Goal: Feedback & Contribution: Submit feedback/report problem

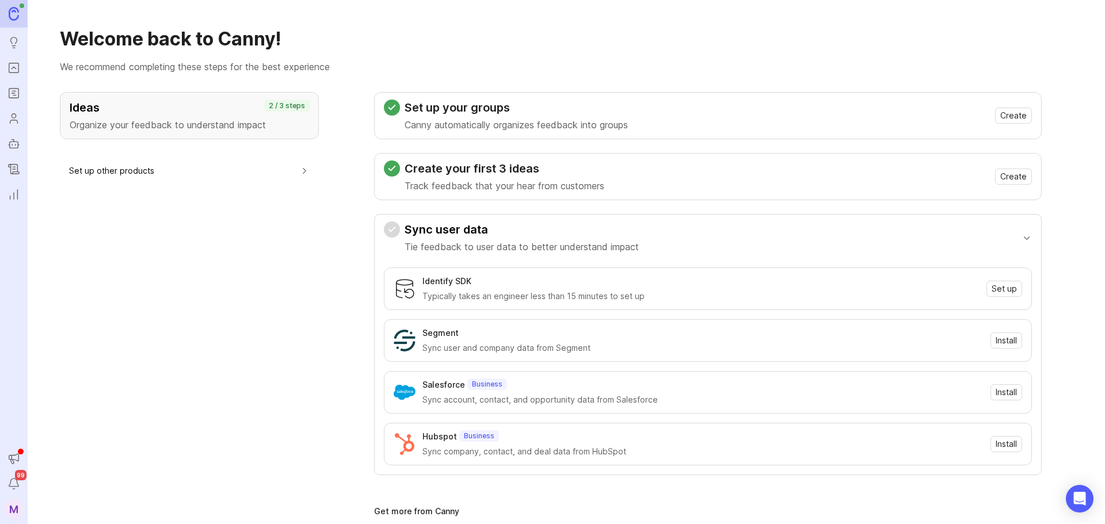
click at [13, 77] on link "Portal" at bounding box center [13, 68] width 21 height 21
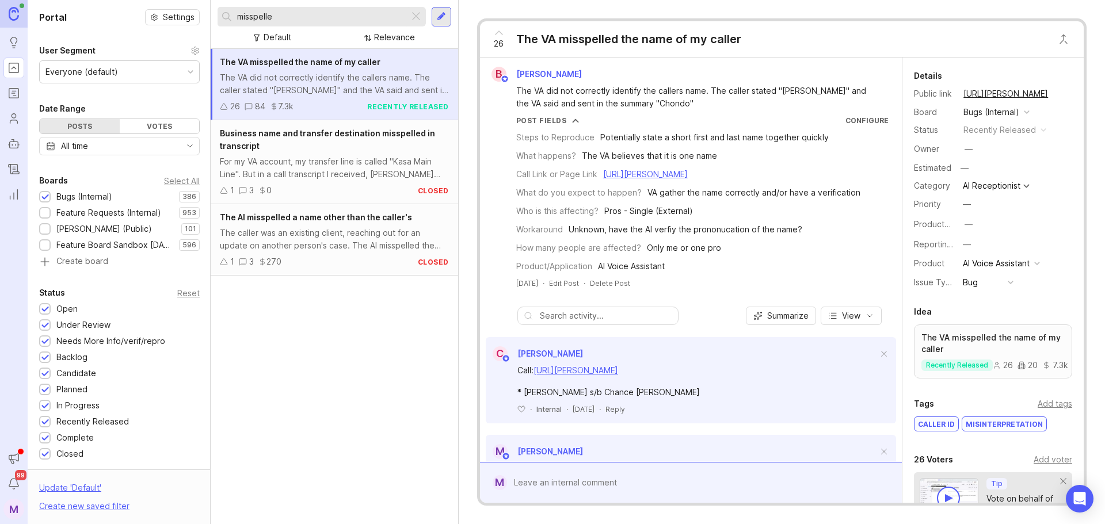
drag, startPoint x: 307, startPoint y: 19, endPoint x: 150, endPoint y: 18, distance: 157.1
click at [150, 18] on div "Portal Settings User Segment Everyone (default) Date Range Posts Votes All time…" at bounding box center [566, 262] width 1077 height 524
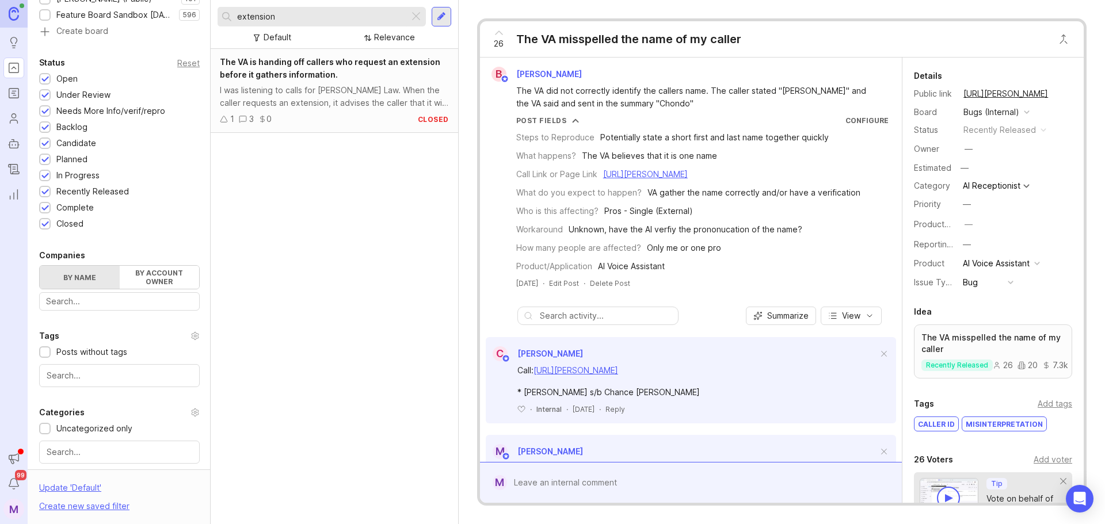
scroll to position [115, 0]
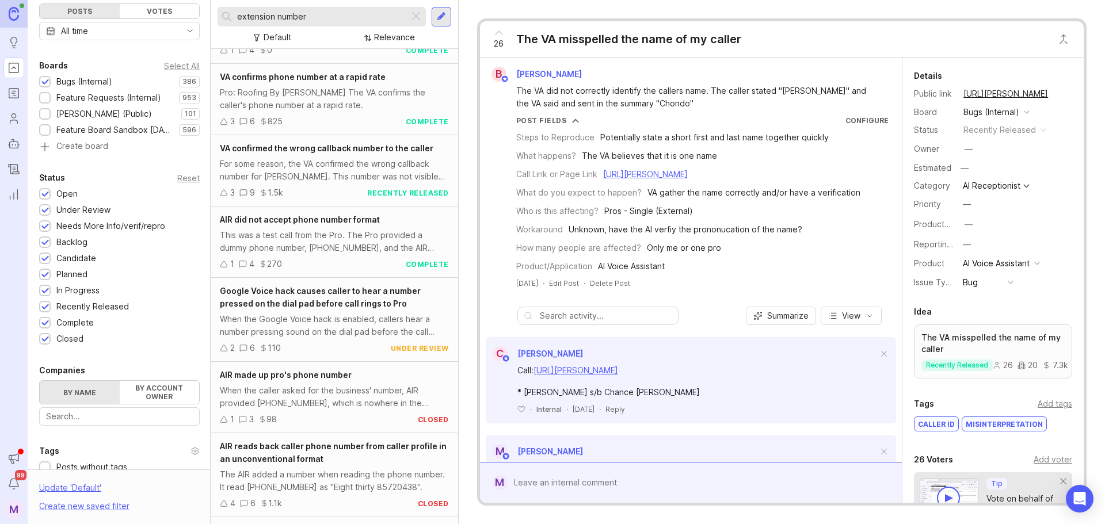
scroll to position [863, 0]
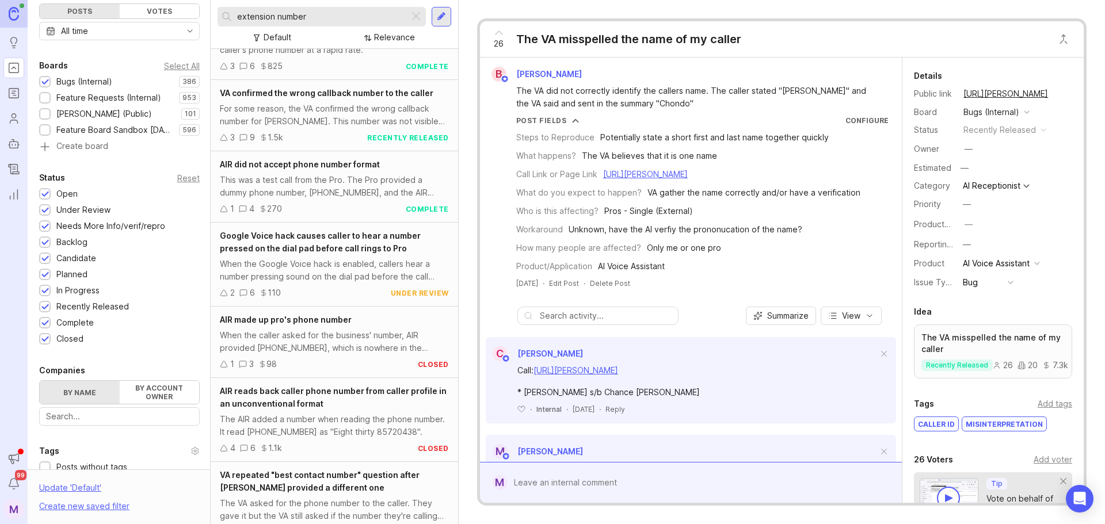
type input "extension number"
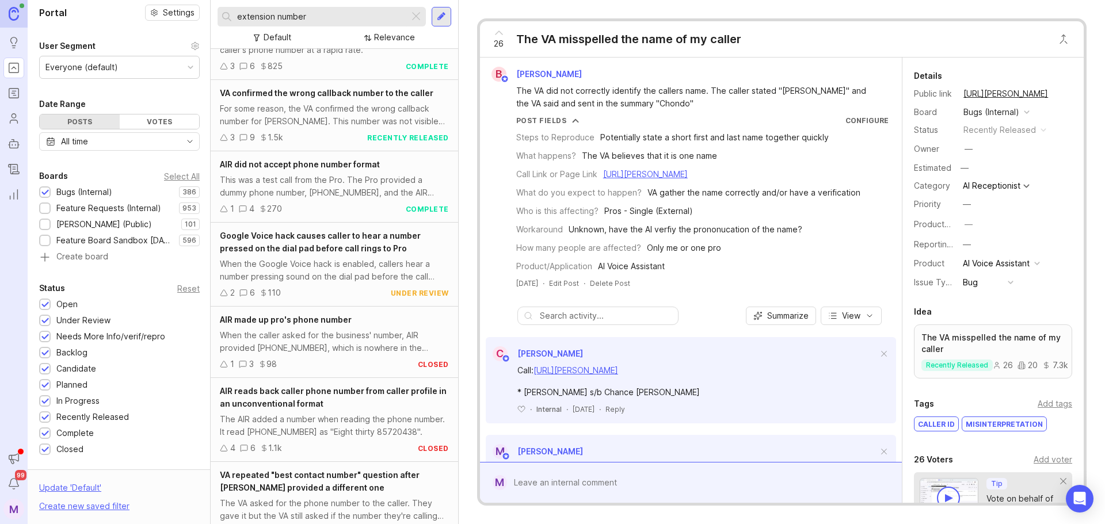
scroll to position [0, 0]
click at [437, 18] on div at bounding box center [441, 17] width 9 height 10
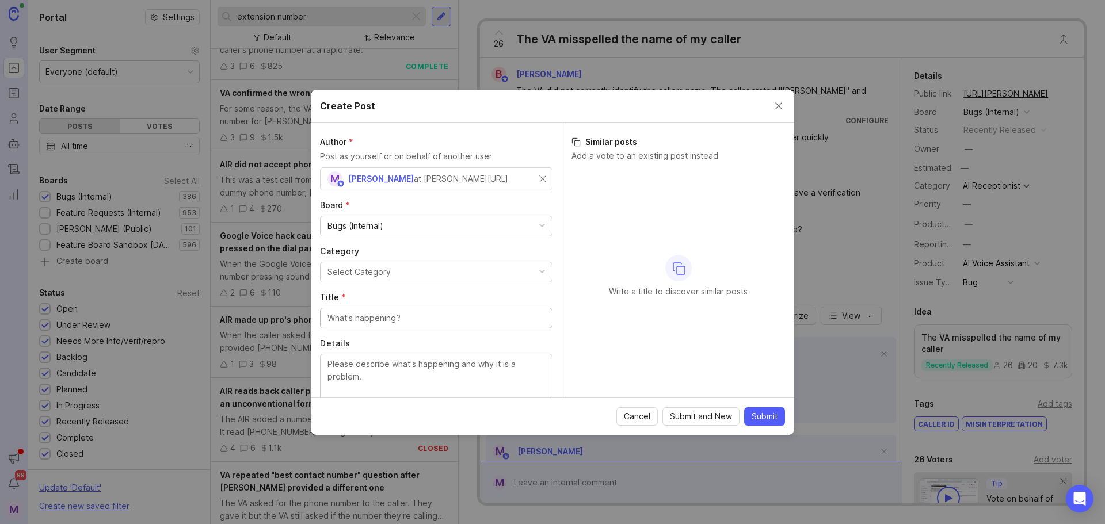
scroll to position [58, 0]
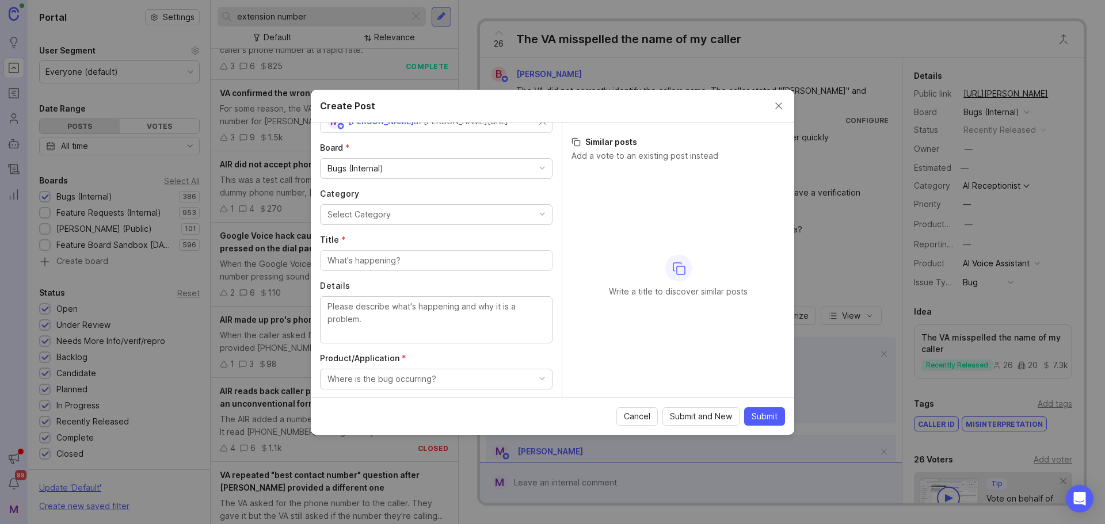
click at [417, 218] on button "Select Category" at bounding box center [436, 214] width 233 height 21
click at [406, 259] on input "Title *" at bounding box center [436, 260] width 218 height 13
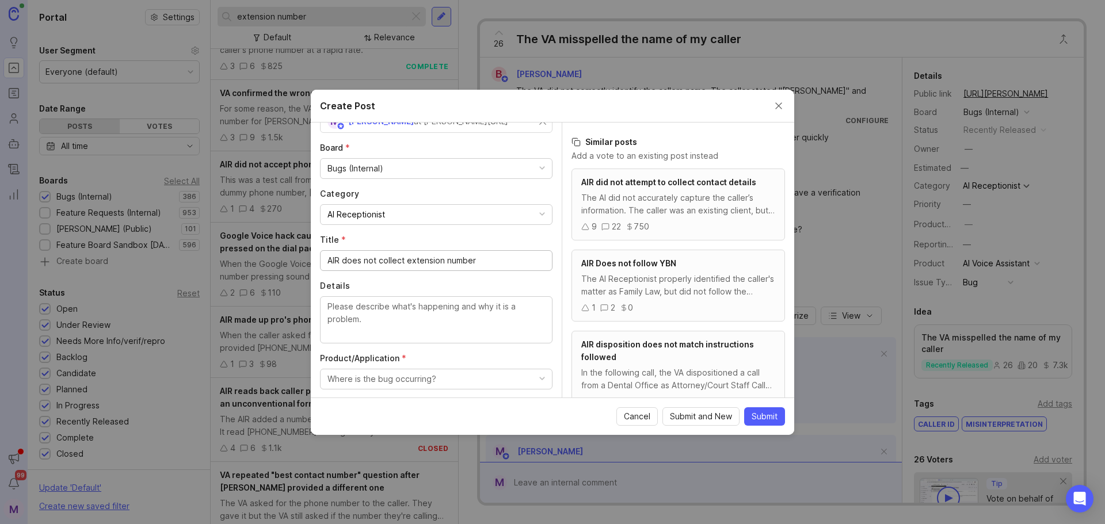
click at [386, 263] on input "AIR does not collect extension number" at bounding box center [436, 260] width 218 height 13
type input "AIR does not collect extension number"
click at [425, 314] on textarea "Details" at bounding box center [436, 319] width 218 height 38
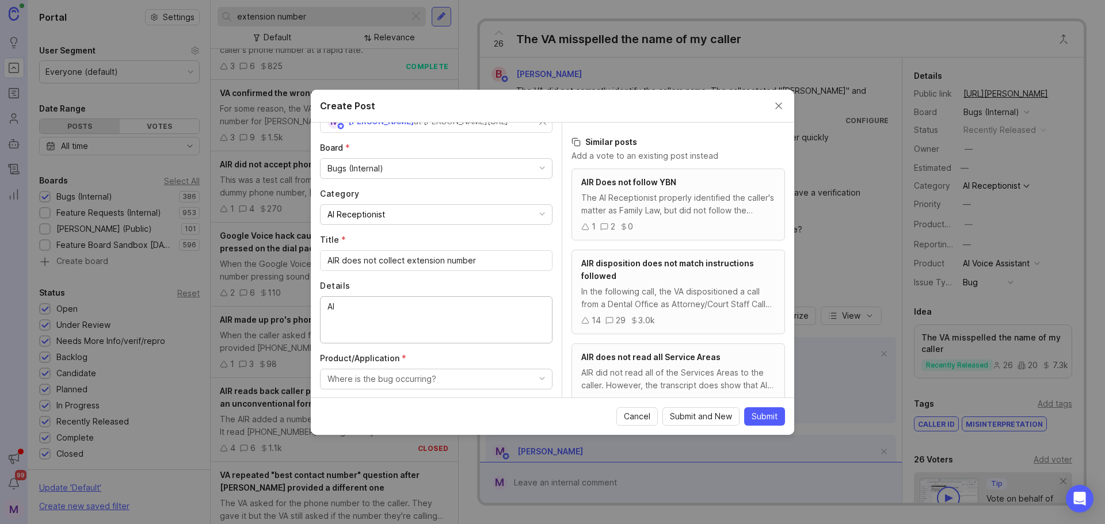
type textarea "A"
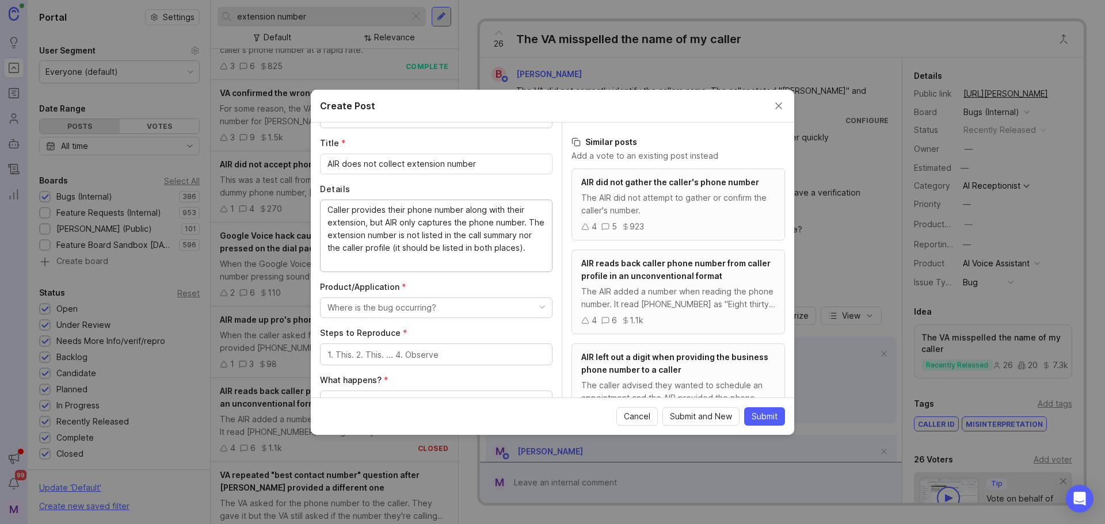
scroll to position [173, 0]
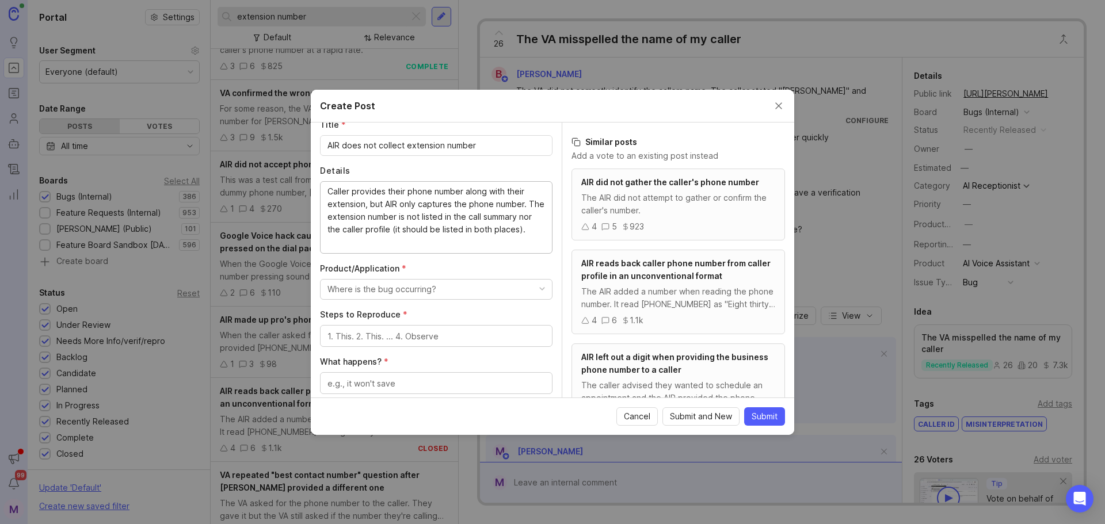
type textarea "Caller provides their phone number along with their extension, but AIR only cap…"
click at [377, 287] on div "Where is the bug occurring?" at bounding box center [381, 289] width 109 height 13
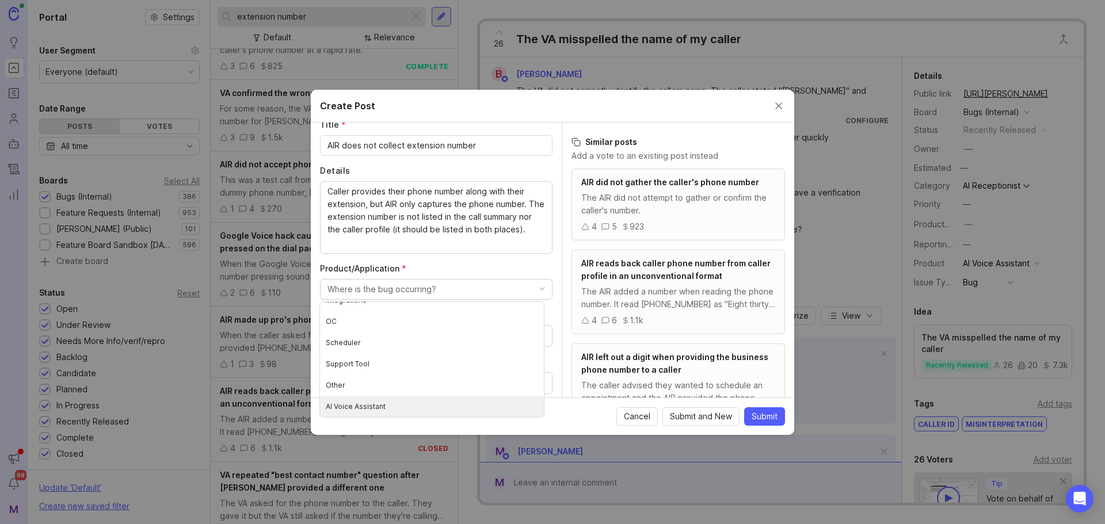
click at [422, 406] on Assistant "AI Voice Assistant" at bounding box center [432, 406] width 224 height 21
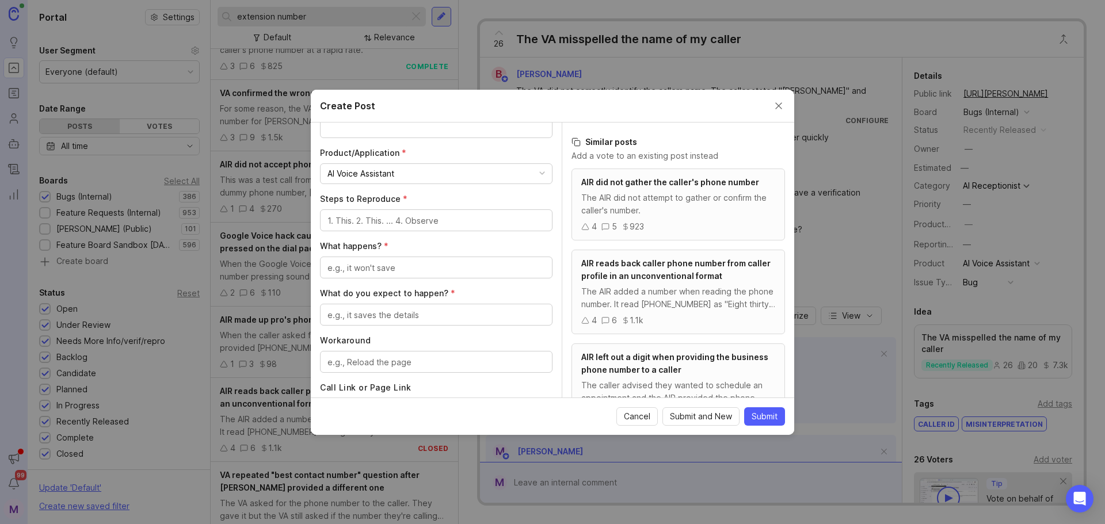
scroll to position [288, 0]
click at [392, 218] on textarea "Steps to Reproduce *" at bounding box center [436, 221] width 218 height 13
type textarea "P"
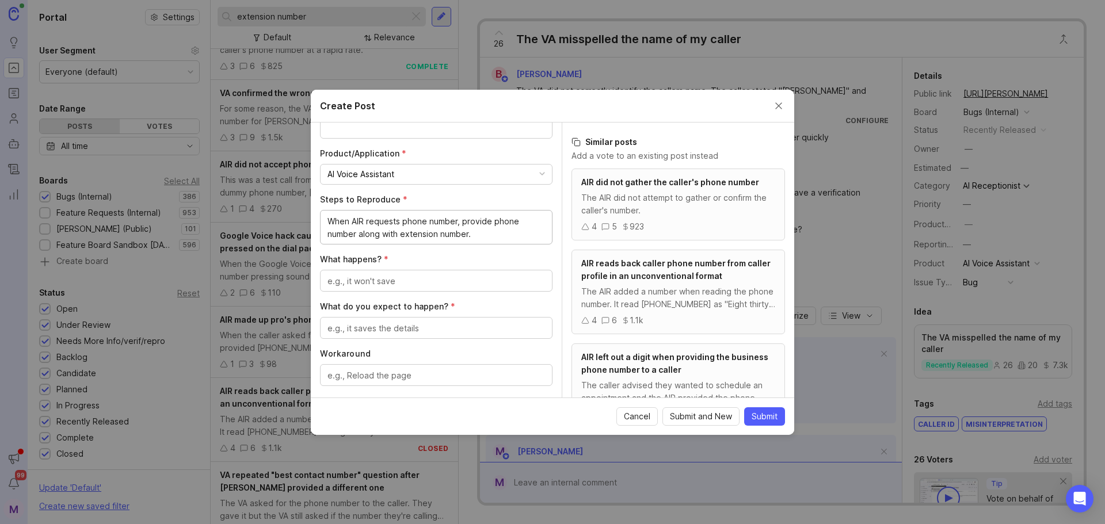
type textarea "When AIR requests phone number, provide phone number along with extension numbe…"
click at [379, 283] on textarea "What happens? *" at bounding box center [436, 281] width 218 height 13
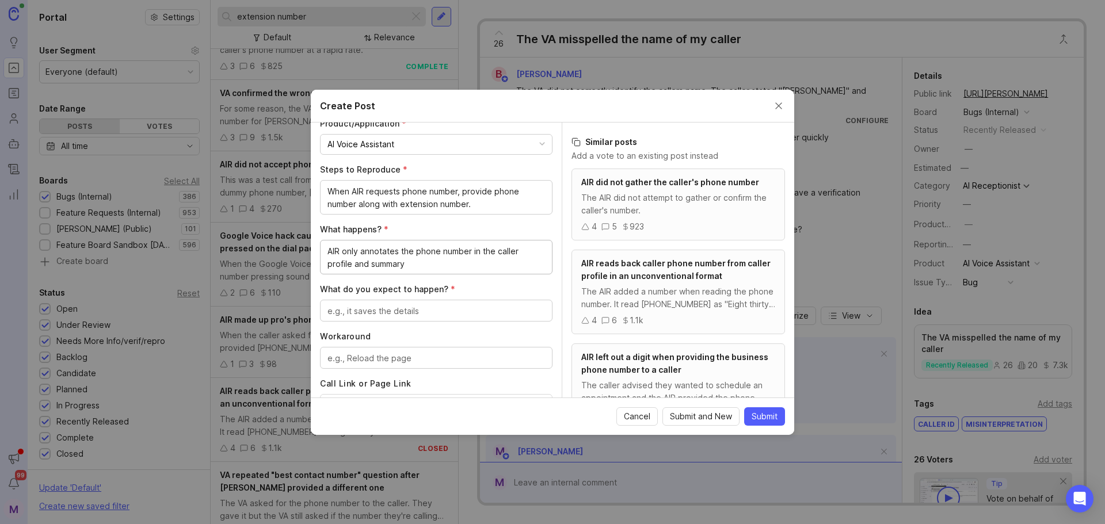
scroll to position [345, 0]
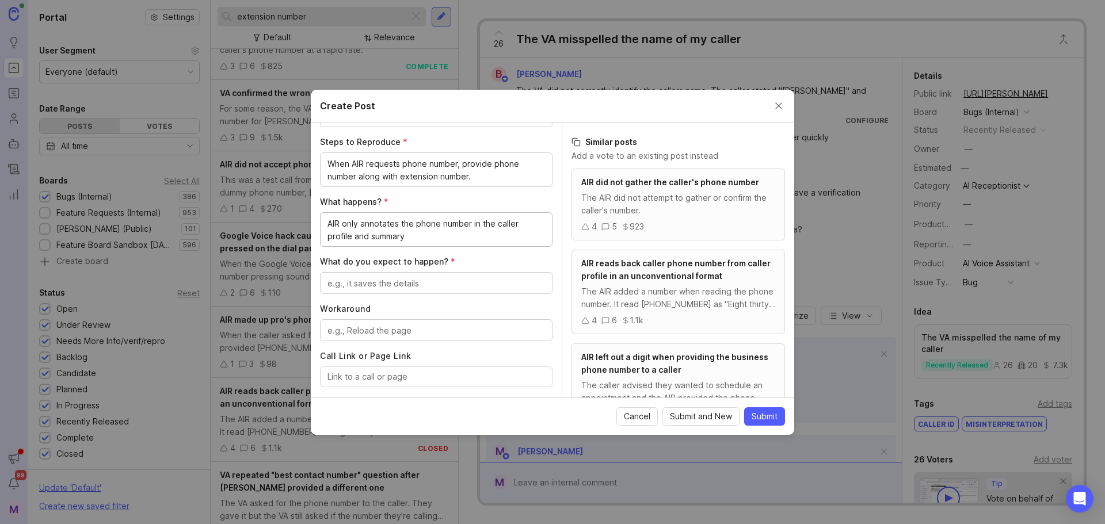
type textarea "AIR only annotates the phone number in the caller profile and summary"
click at [394, 296] on div "Author * Post as yourself or on behalf of another user M [PERSON_NAME] at [PERS…" at bounding box center [436, 260] width 251 height 275
click at [399, 285] on textarea "What do you expect to happen? *" at bounding box center [436, 283] width 218 height 13
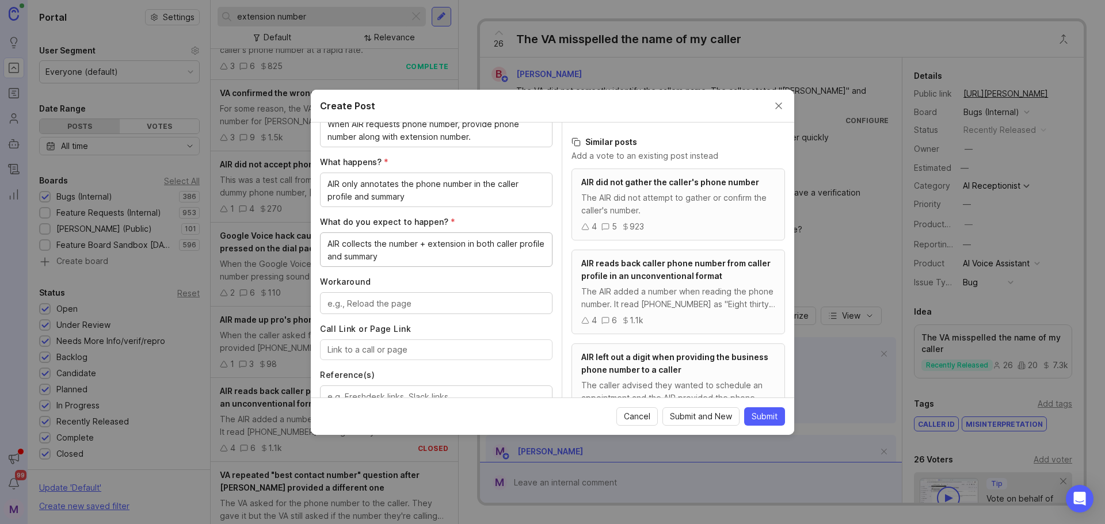
scroll to position [403, 0]
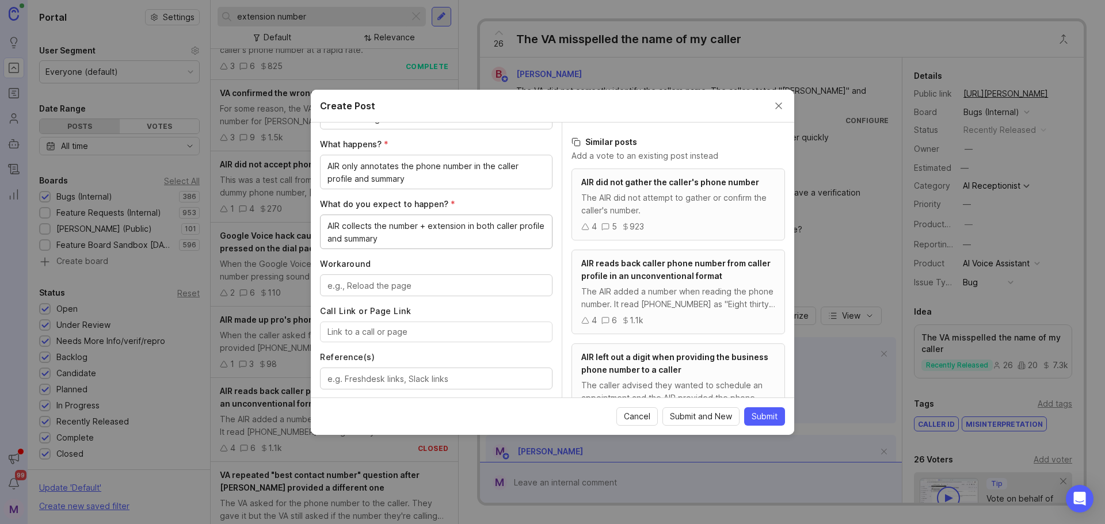
type textarea "AIR collects the number + extension in both caller profile and summary"
click at [432, 283] on textarea "Workaround" at bounding box center [436, 286] width 218 height 13
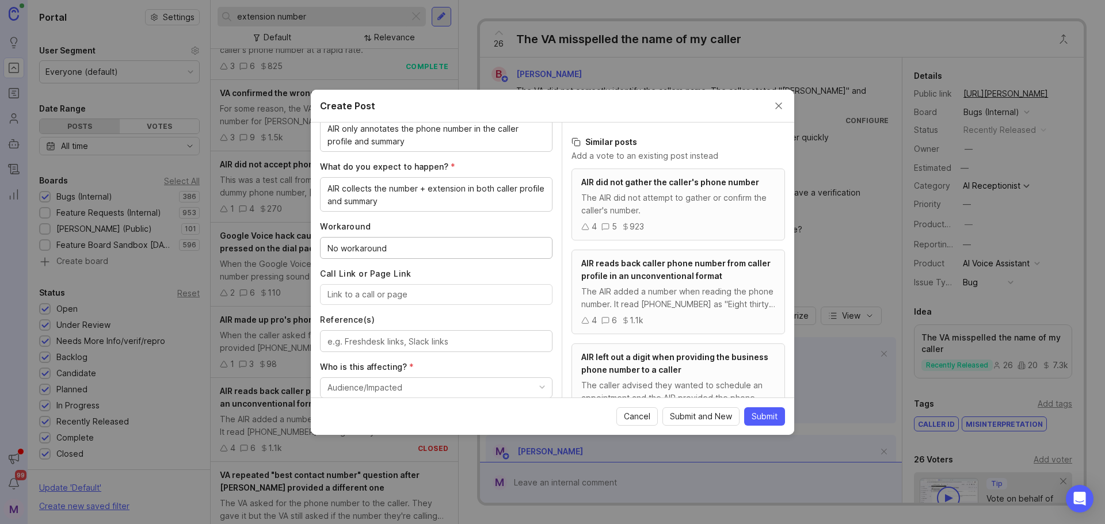
scroll to position [460, 0]
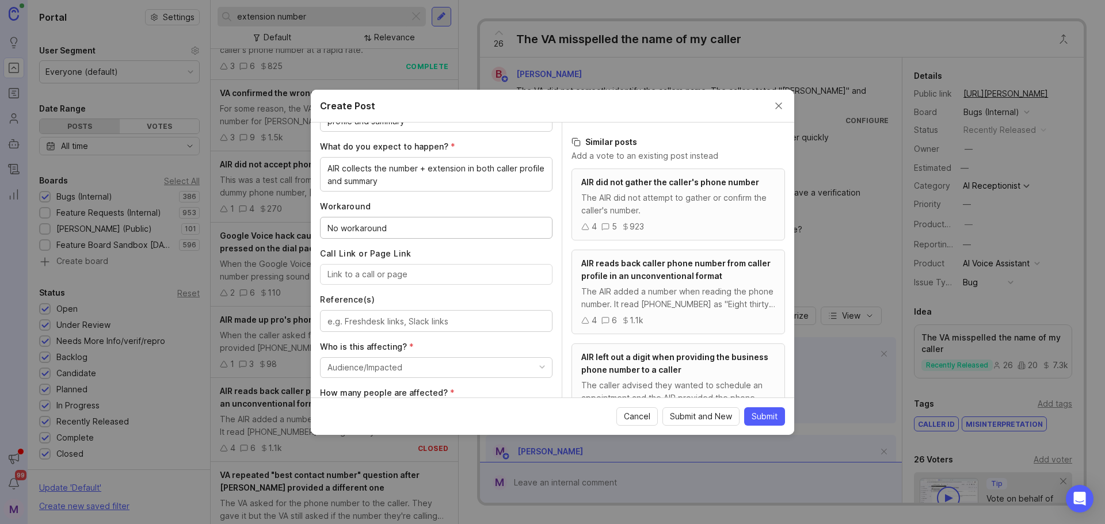
type textarea "No workaround"
click at [429, 288] on div "Author * Post as yourself or on behalf of another user M [PERSON_NAME] at [PERS…" at bounding box center [436, 260] width 251 height 275
click at [434, 277] on input "Call Link or Page Link" at bounding box center [436, 274] width 218 height 13
paste input "[URL][PERSON_NAME]"
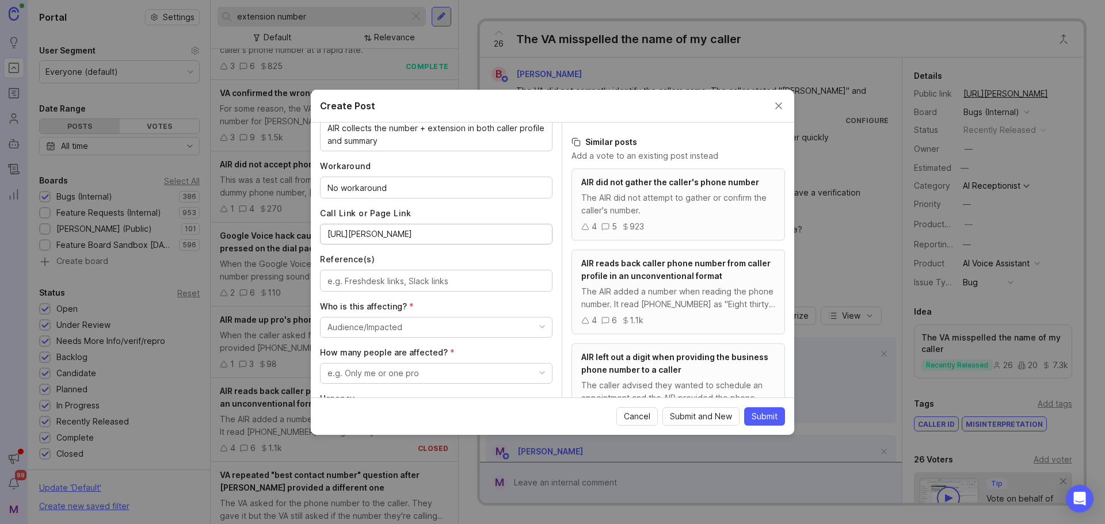
scroll to position [518, 0]
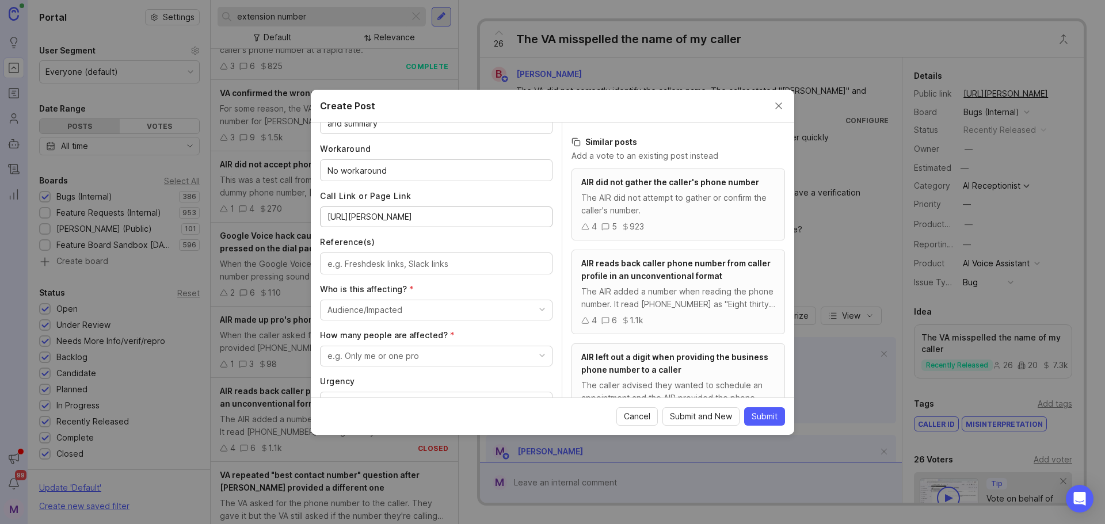
type input "[URL][PERSON_NAME]"
click at [420, 262] on textarea "Reference(s)" at bounding box center [436, 264] width 218 height 13
paste textarea "[URL][PERSON_NAME][DOMAIN_NAME]"
type textarea "[URL][PERSON_NAME][DOMAIN_NAME]"
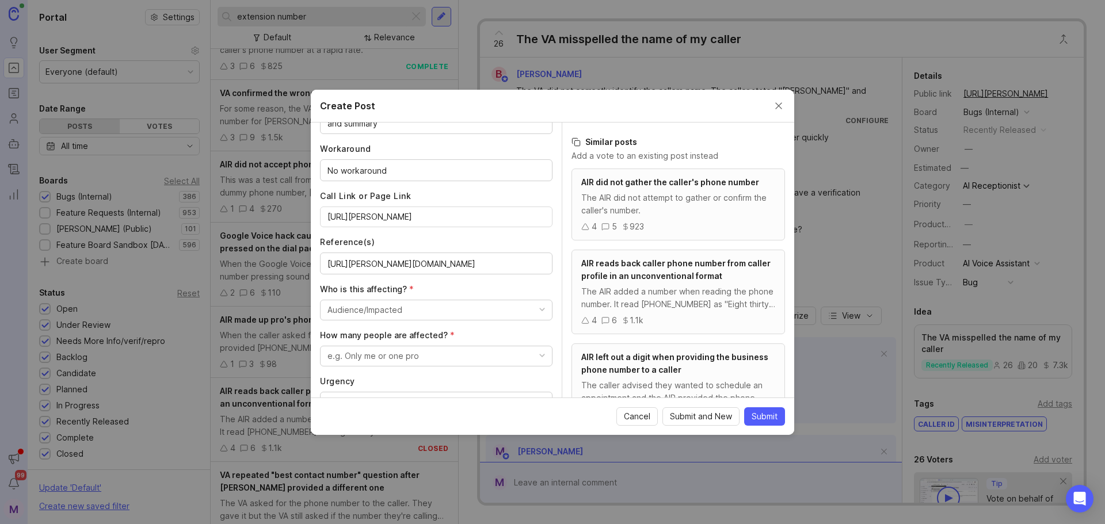
click at [399, 309] on div "Audience/Impacted" at bounding box center [364, 310] width 75 height 13
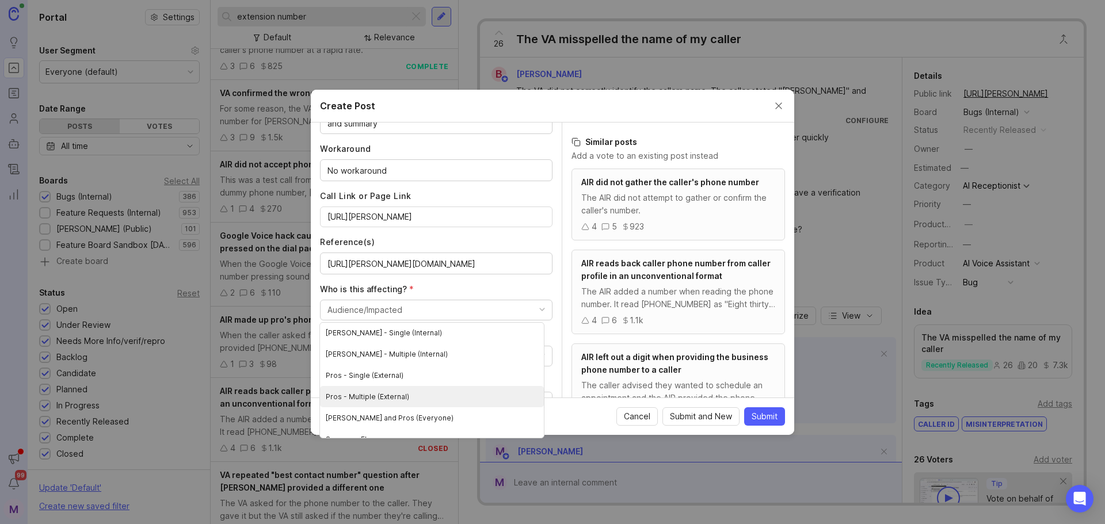
scroll to position [34, 0]
click at [431, 392] on \(External\) "Pros - Multiple (External)" at bounding box center [432, 384] width 224 height 21
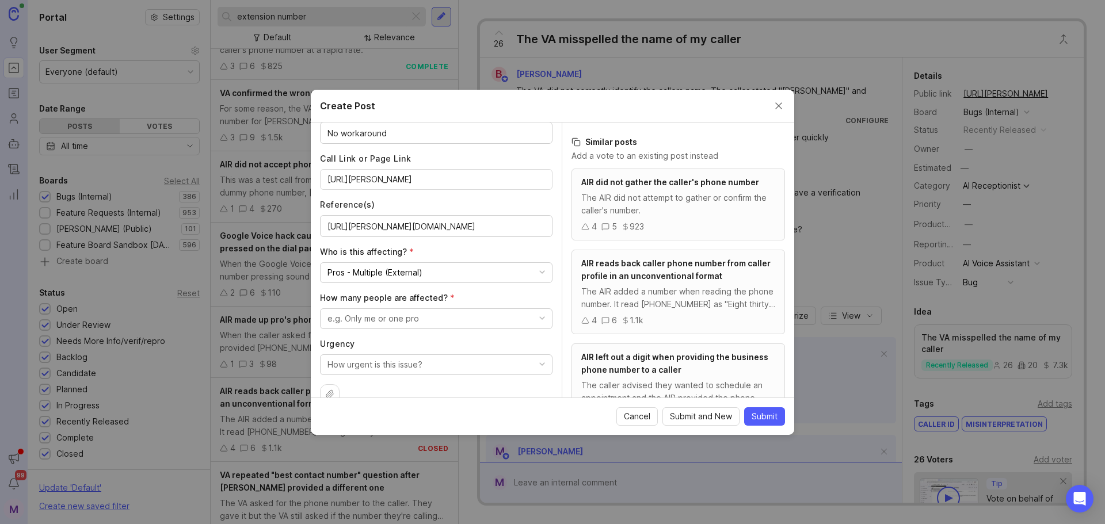
scroll to position [576, 0]
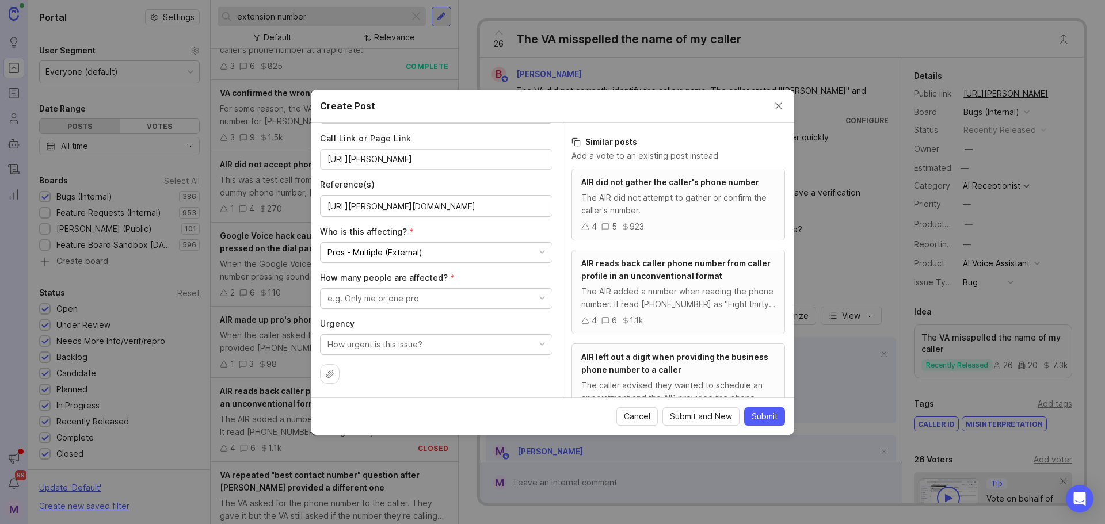
click at [405, 302] on div "e.g. Only me or one pro" at bounding box center [373, 298] width 92 height 13
click at [409, 363] on people "A few people" at bounding box center [432, 364] width 224 height 21
click at [386, 348] on div "How urgent is this issue?" at bounding box center [374, 344] width 95 height 13
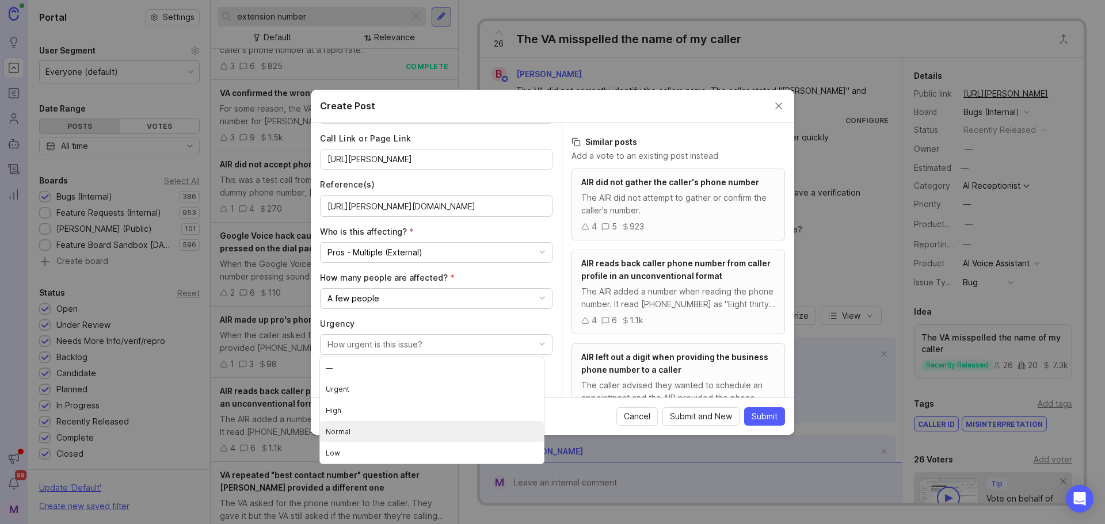
click at [397, 433] on li "Normal" at bounding box center [432, 431] width 224 height 21
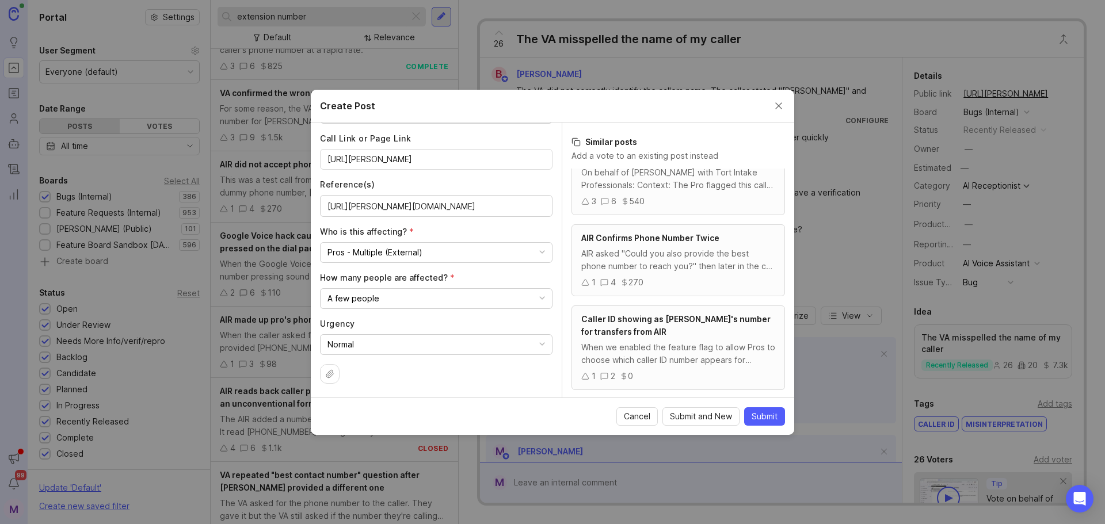
click at [754, 420] on span "Submit" at bounding box center [765, 417] width 26 height 12
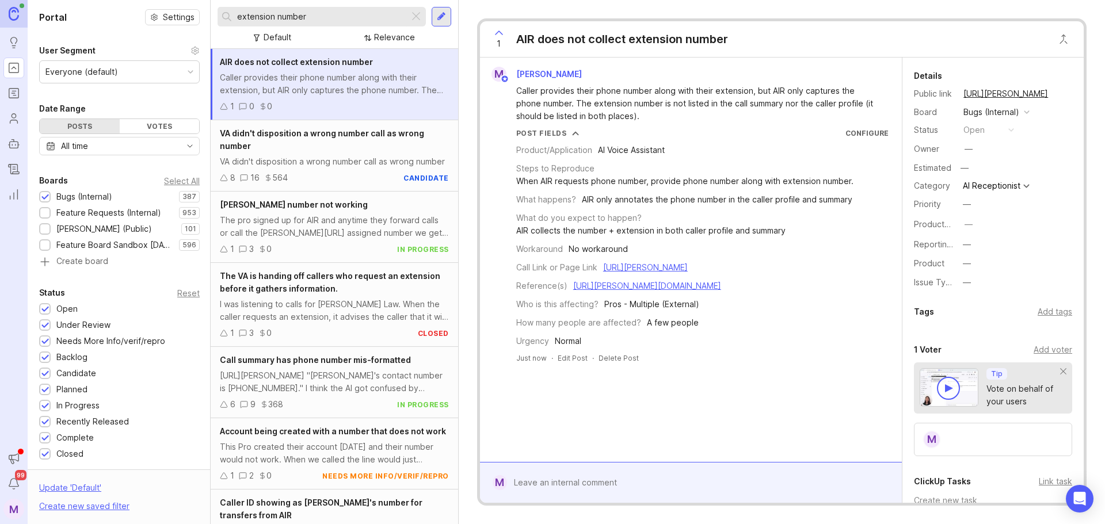
drag, startPoint x: 307, startPoint y: 16, endPoint x: 212, endPoint y: 17, distance: 95.0
click at [212, 17] on div "extension number Default Relevance" at bounding box center [334, 24] width 247 height 49
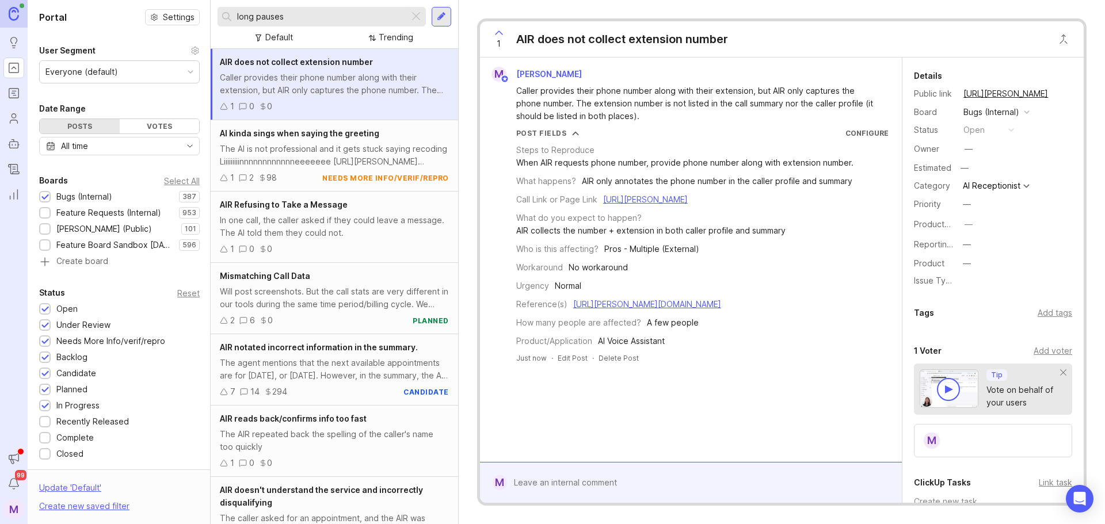
type input "long pauses"
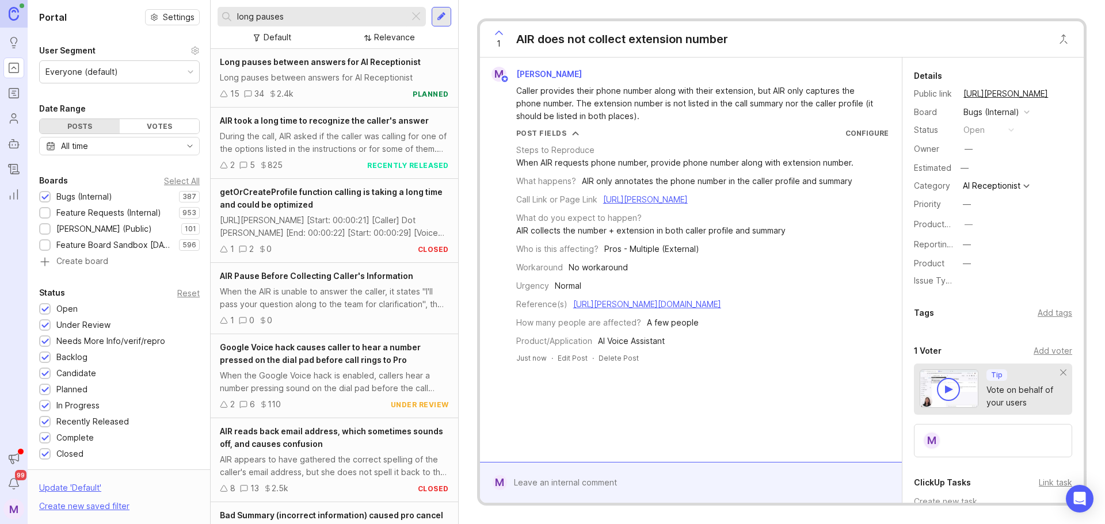
click at [344, 78] on div "Long pauses between answers for AI Receptionist" at bounding box center [334, 77] width 229 height 13
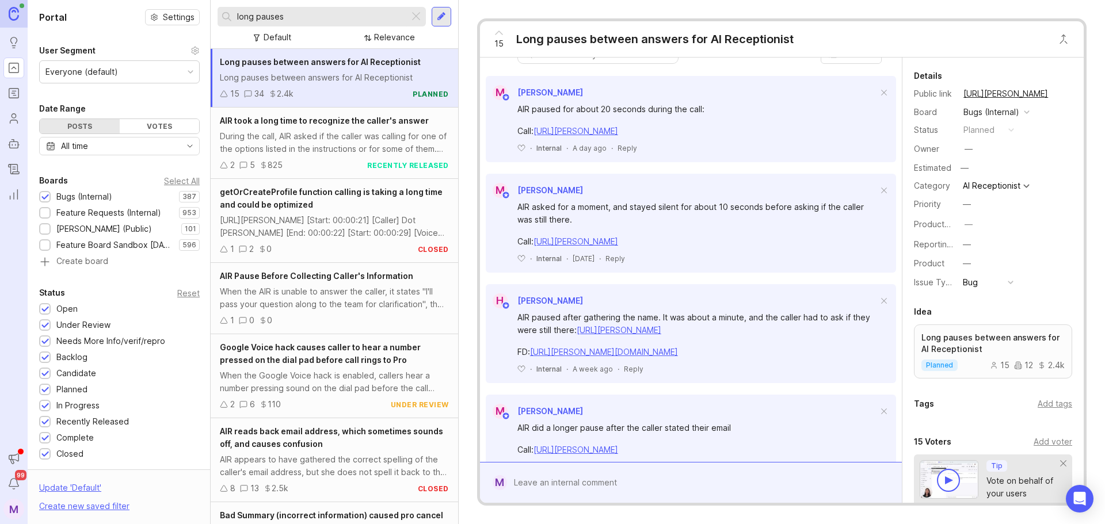
scroll to position [288, 0]
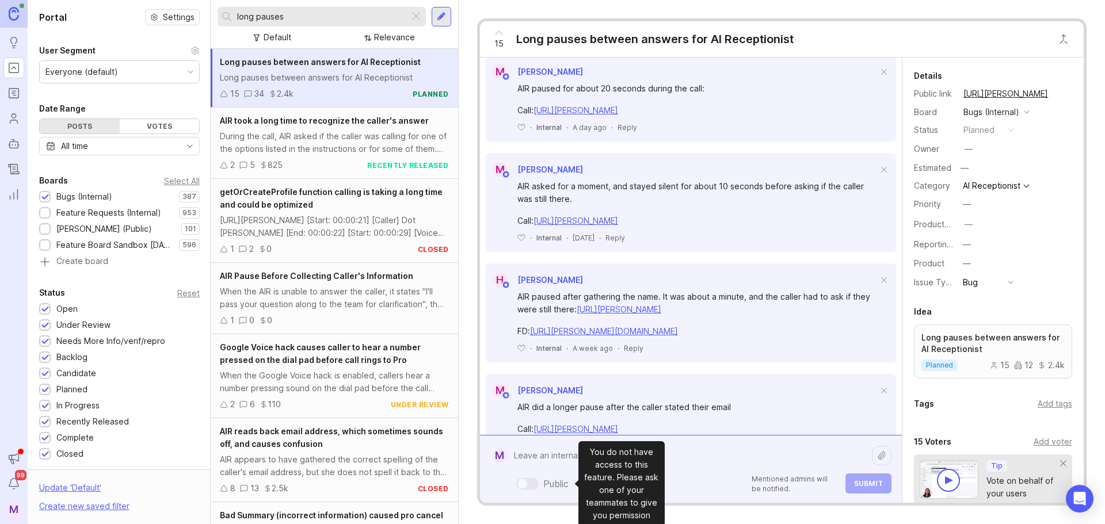
click at [545, 482] on div "Public Mentioned admins will be notified. Submit" at bounding box center [699, 469] width 384 height 49
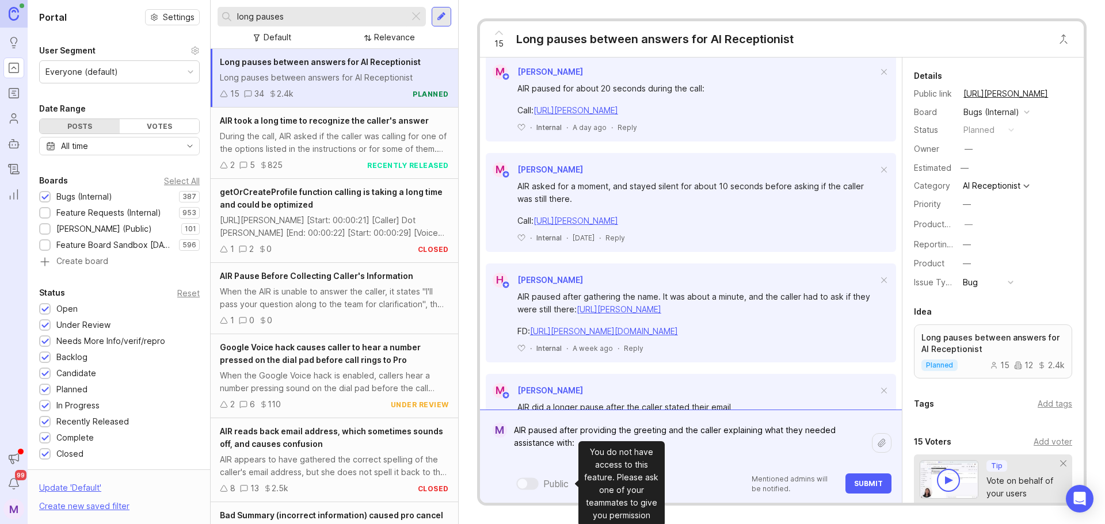
paste textarea "[URL][PERSON_NAME]"
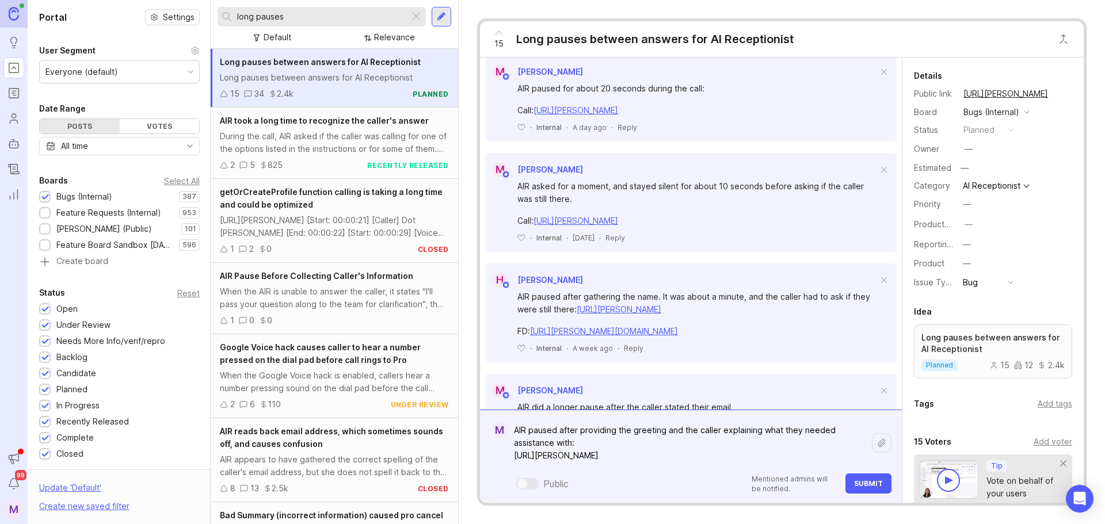
type textarea "AIR paused after providing the greeting and the caller explaining what they nee…"
click at [867, 486] on span "Submit" at bounding box center [868, 483] width 29 height 9
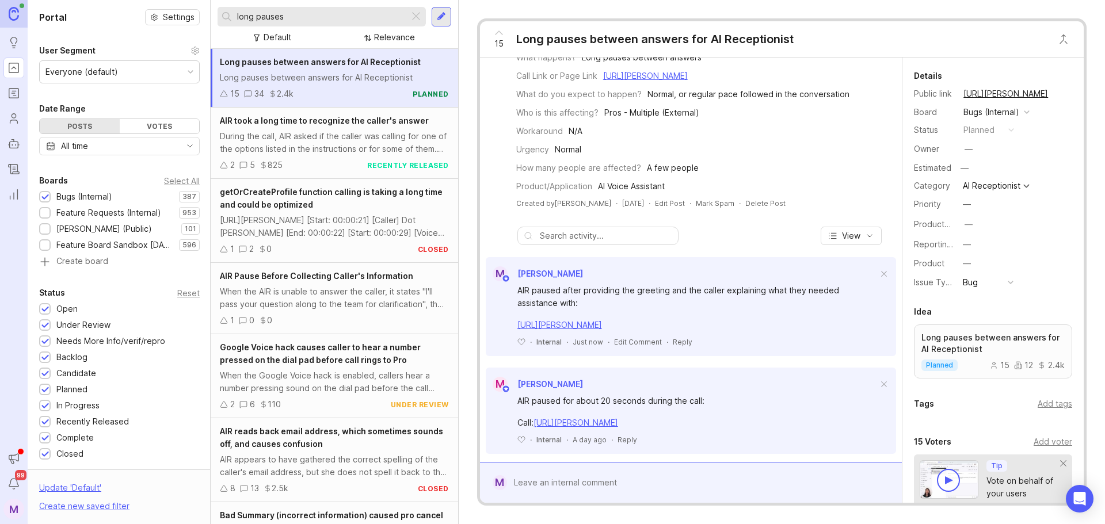
scroll to position [0, 0]
